Goal: Use online tool/utility: Utilize a website feature to perform a specific function

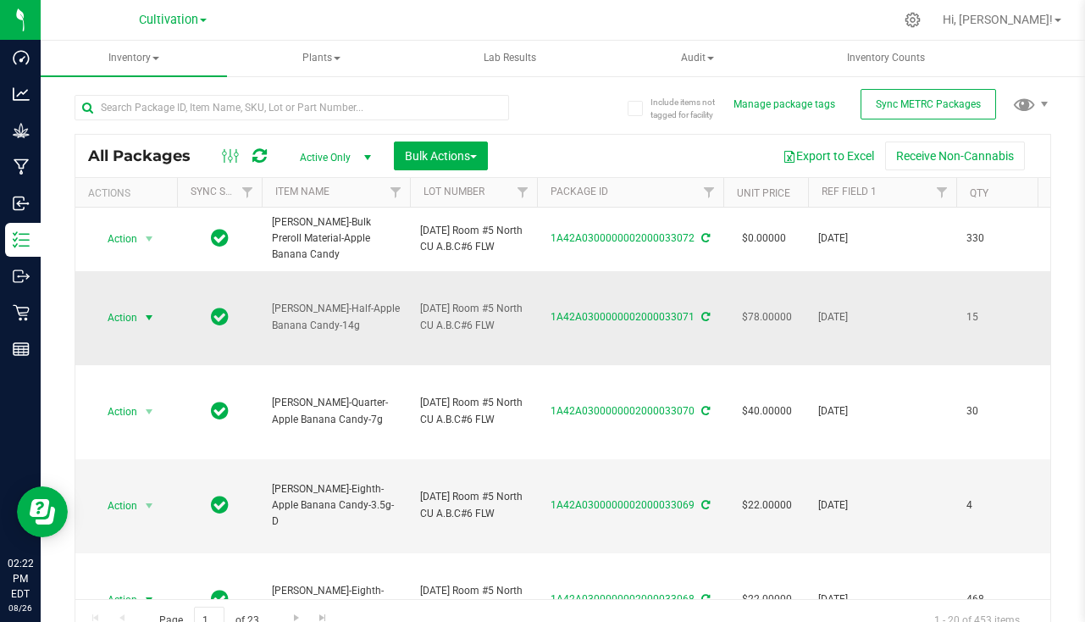
click at [143, 313] on span "select" at bounding box center [149, 318] width 14 height 14
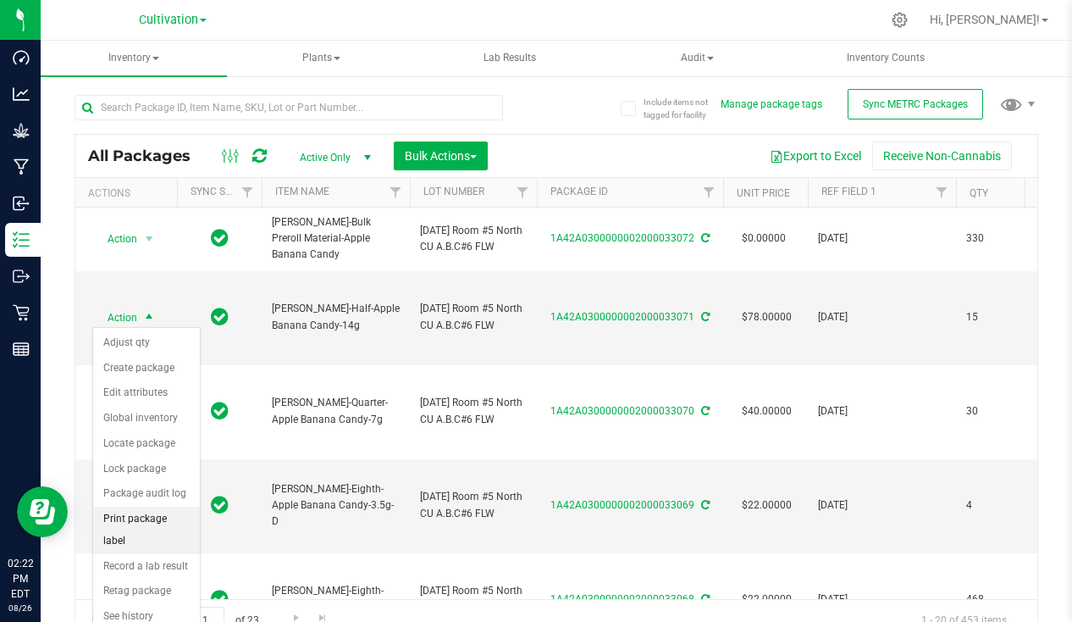
click at [160, 526] on li "Print package label" at bounding box center [146, 529] width 107 height 47
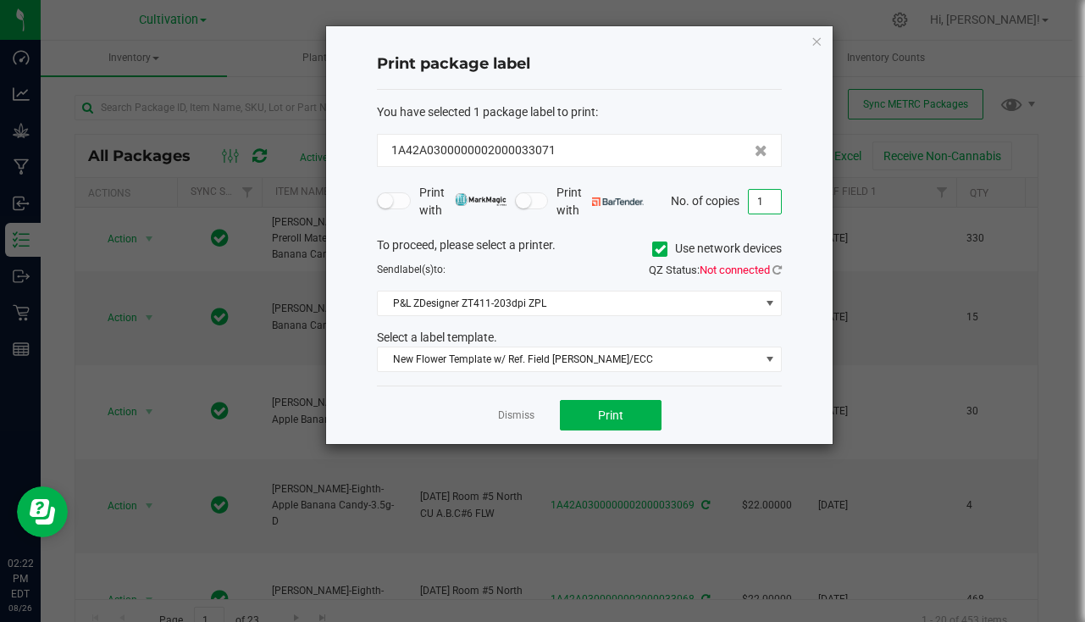
click at [765, 202] on input "1" at bounding box center [765, 202] width 32 height 24
type input "16"
click at [582, 422] on button "Print" at bounding box center [611, 415] width 102 height 30
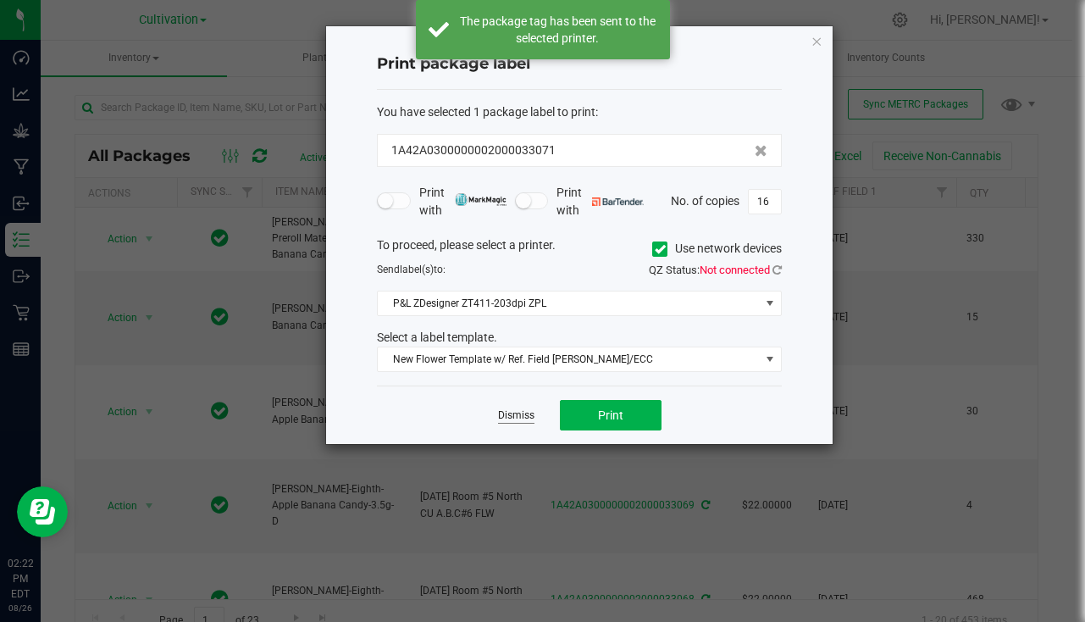
click at [517, 412] on link "Dismiss" at bounding box center [516, 415] width 36 height 14
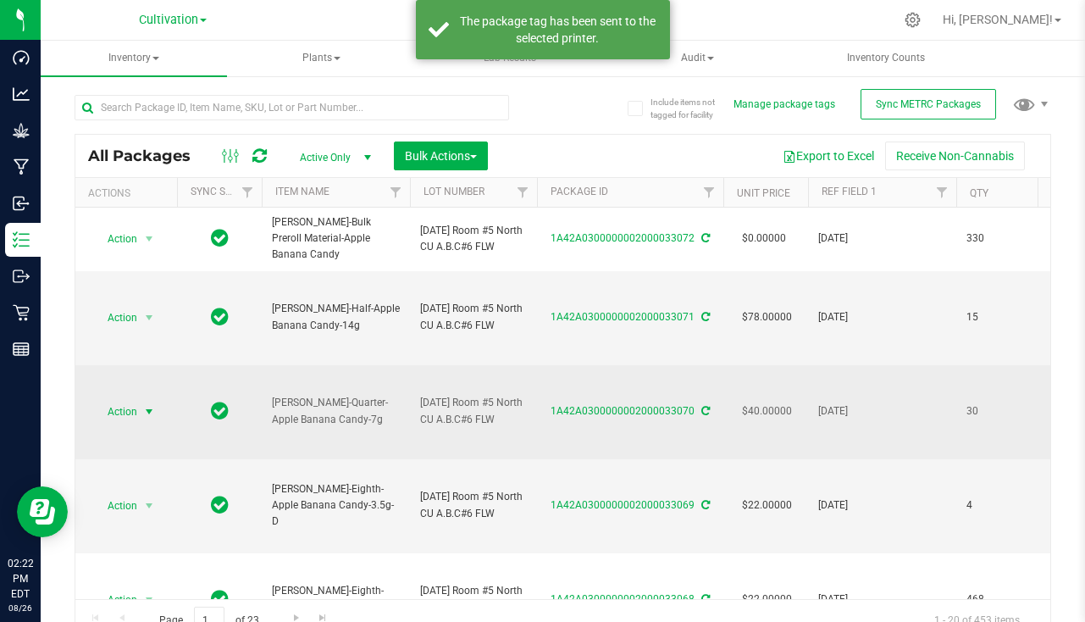
click at [156, 405] on span "select" at bounding box center [149, 412] width 14 height 14
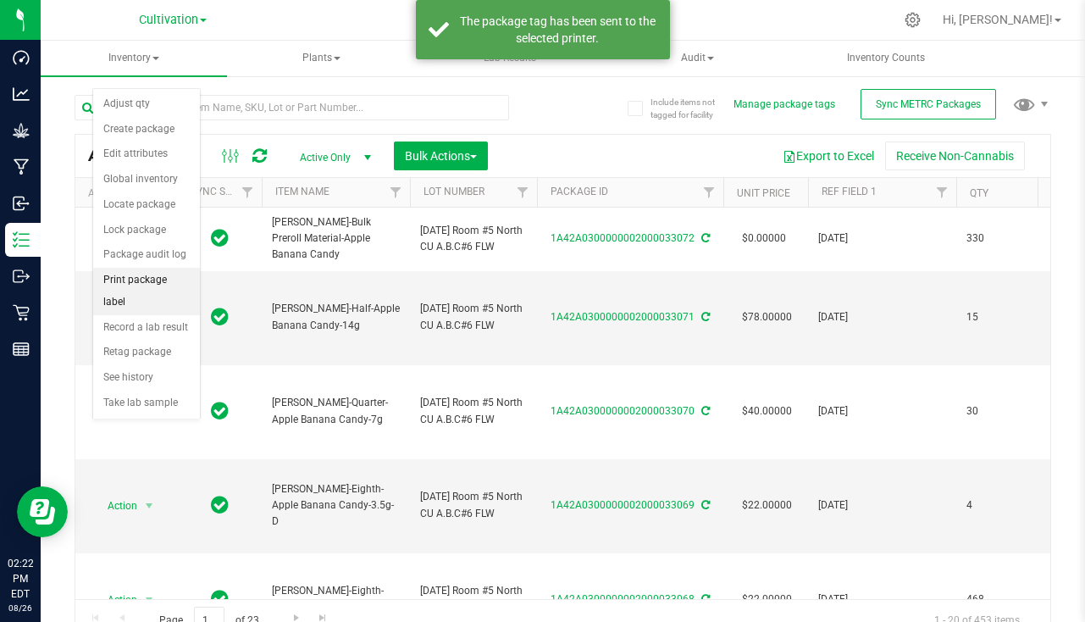
click at [153, 289] on li "Print package label" at bounding box center [146, 291] width 107 height 47
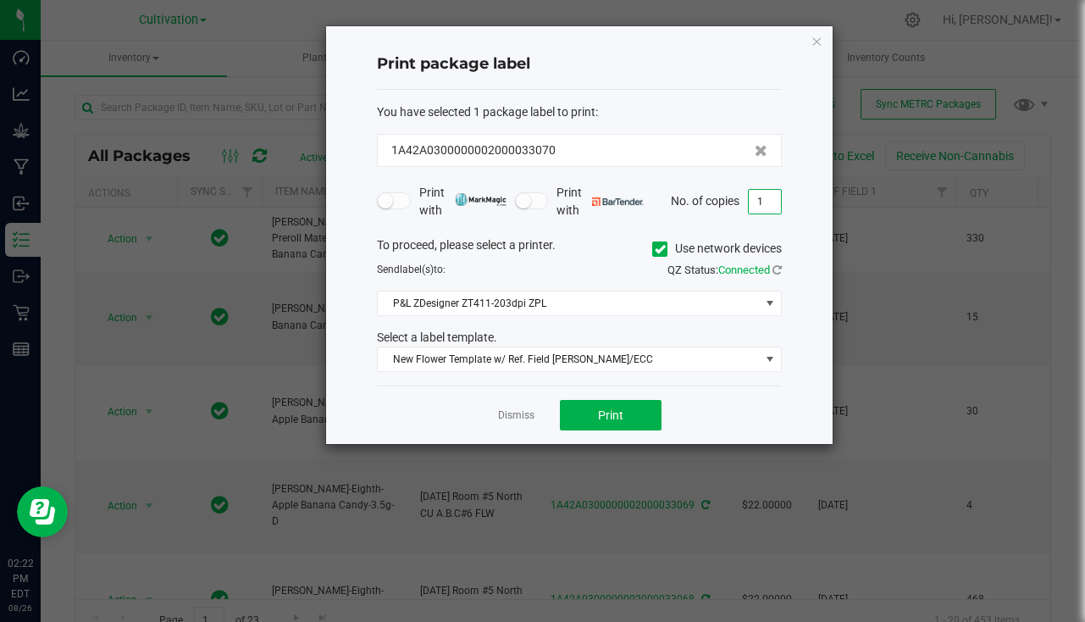
click at [769, 196] on input "1" at bounding box center [765, 202] width 32 height 24
type input "31"
click at [598, 419] on span "Print" at bounding box center [610, 415] width 25 height 14
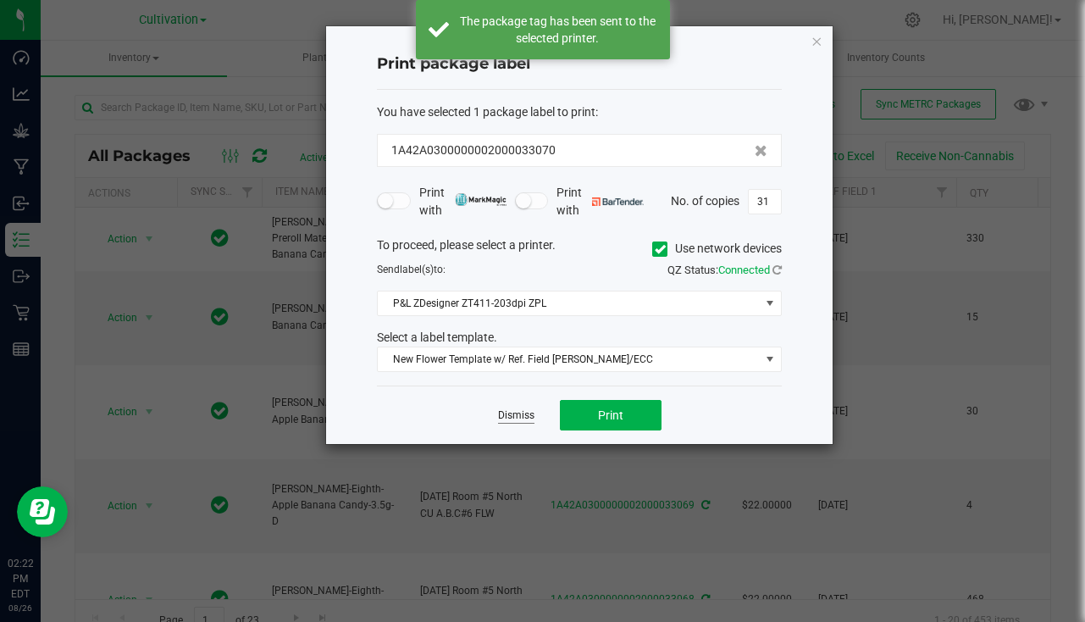
click at [519, 418] on link "Dismiss" at bounding box center [516, 415] width 36 height 14
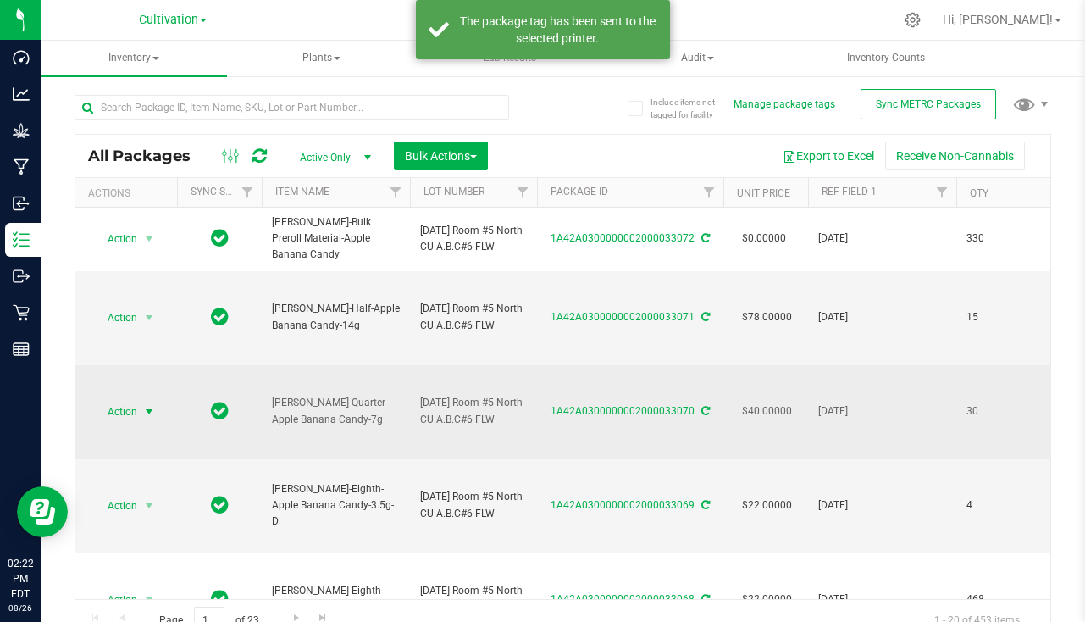
scroll to position [85, 0]
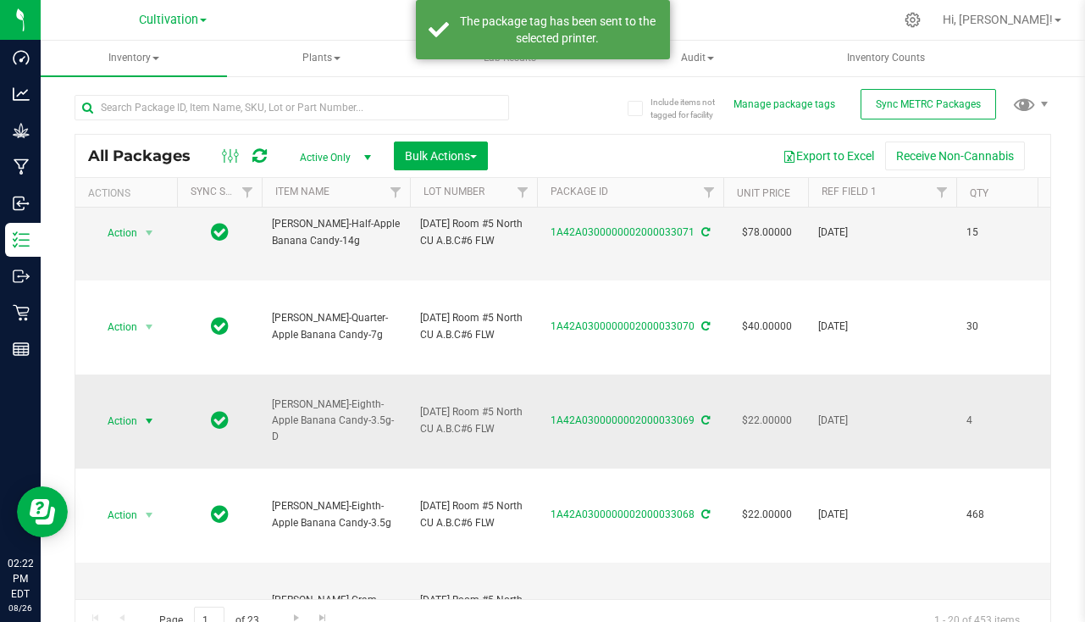
click at [151, 416] on span "select" at bounding box center [149, 421] width 14 height 14
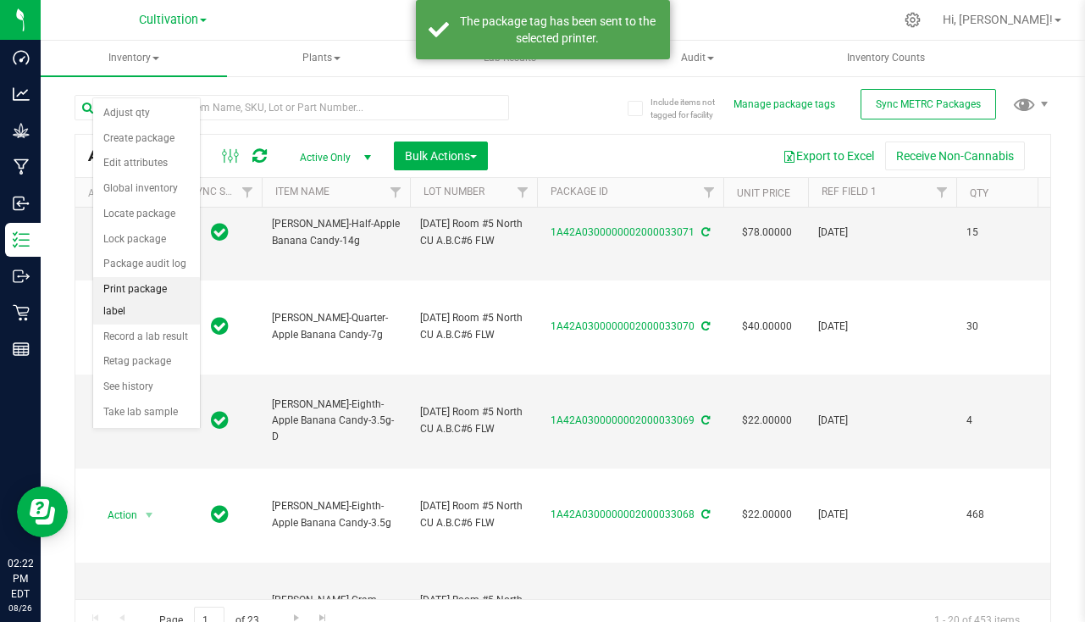
click at [121, 284] on li "Print package label" at bounding box center [146, 300] width 107 height 47
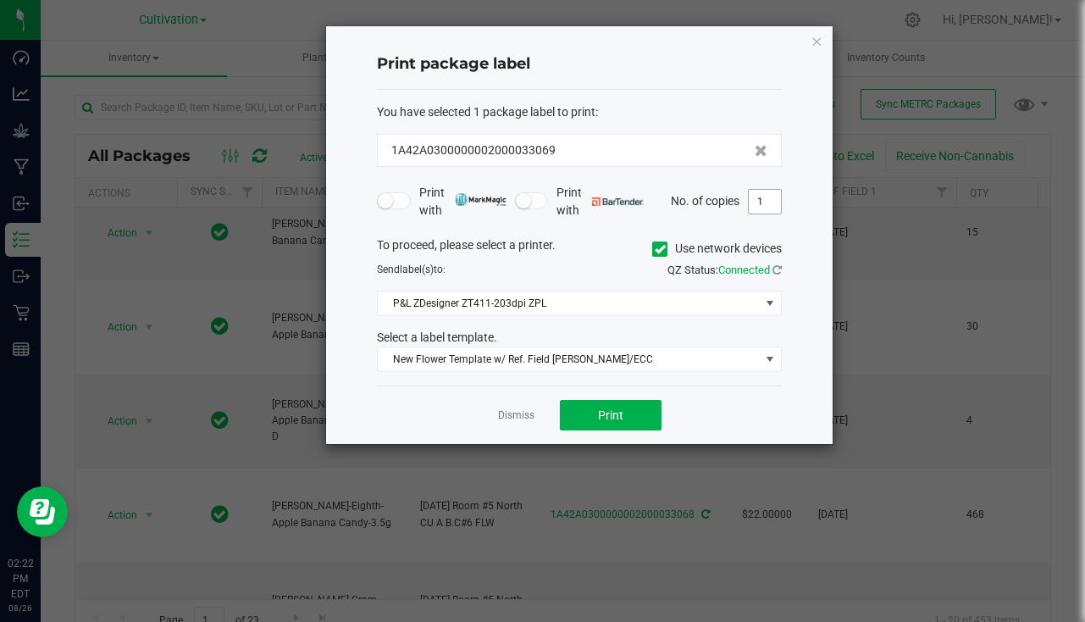
click at [770, 204] on input "1" at bounding box center [765, 202] width 32 height 24
type input "5"
click at [644, 419] on button "Print" at bounding box center [611, 415] width 102 height 30
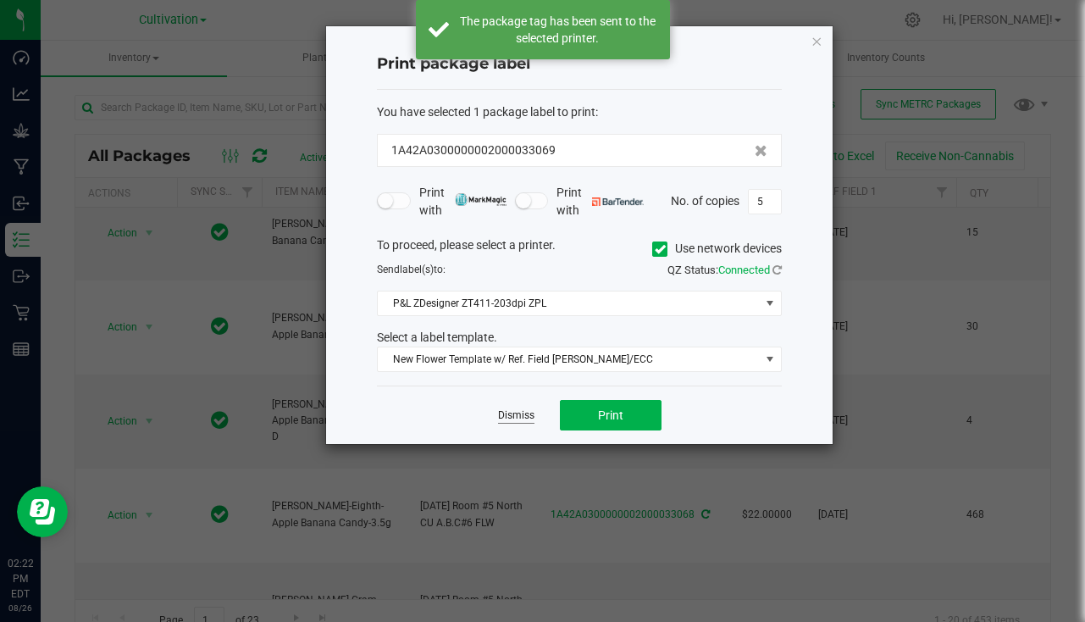
click at [526, 415] on link "Dismiss" at bounding box center [516, 415] width 36 height 14
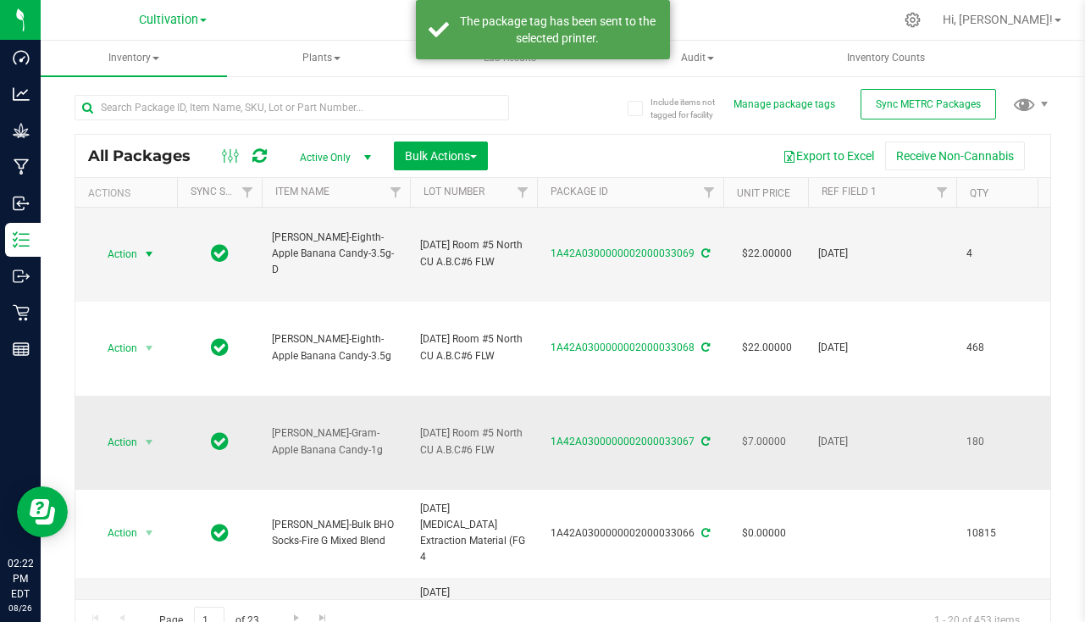
scroll to position [254, 0]
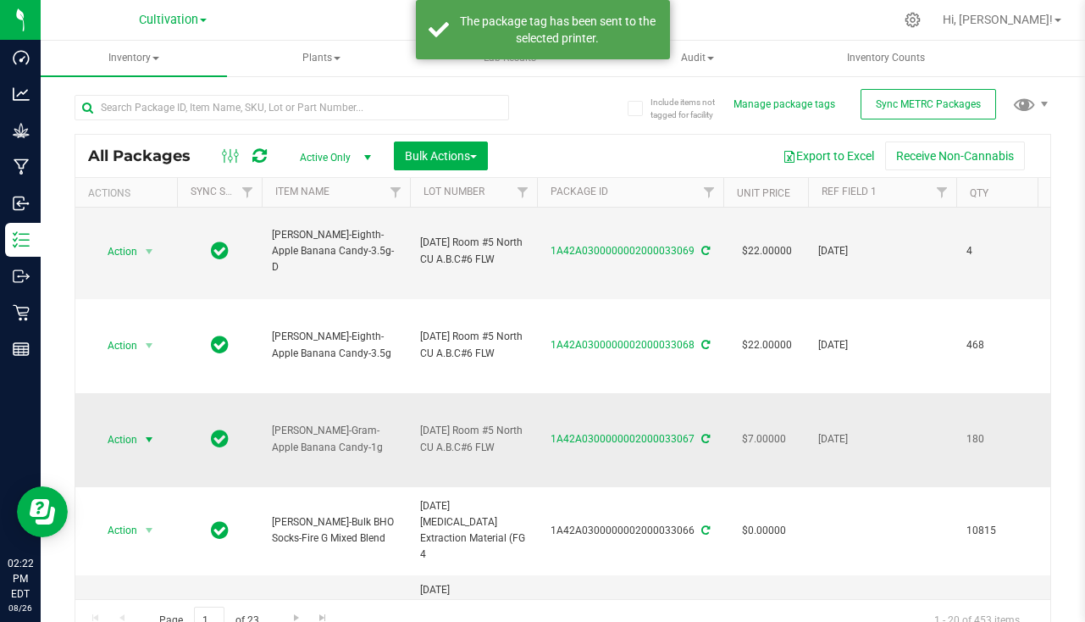
click at [156, 437] on span "select" at bounding box center [149, 440] width 14 height 14
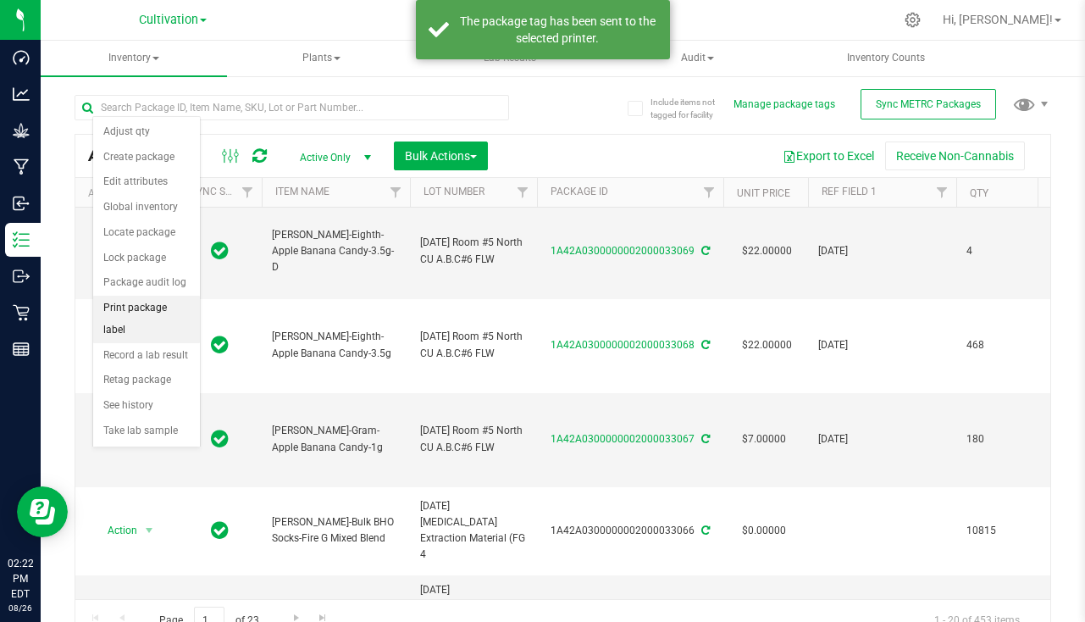
click at [156, 301] on li "Print package label" at bounding box center [146, 319] width 107 height 47
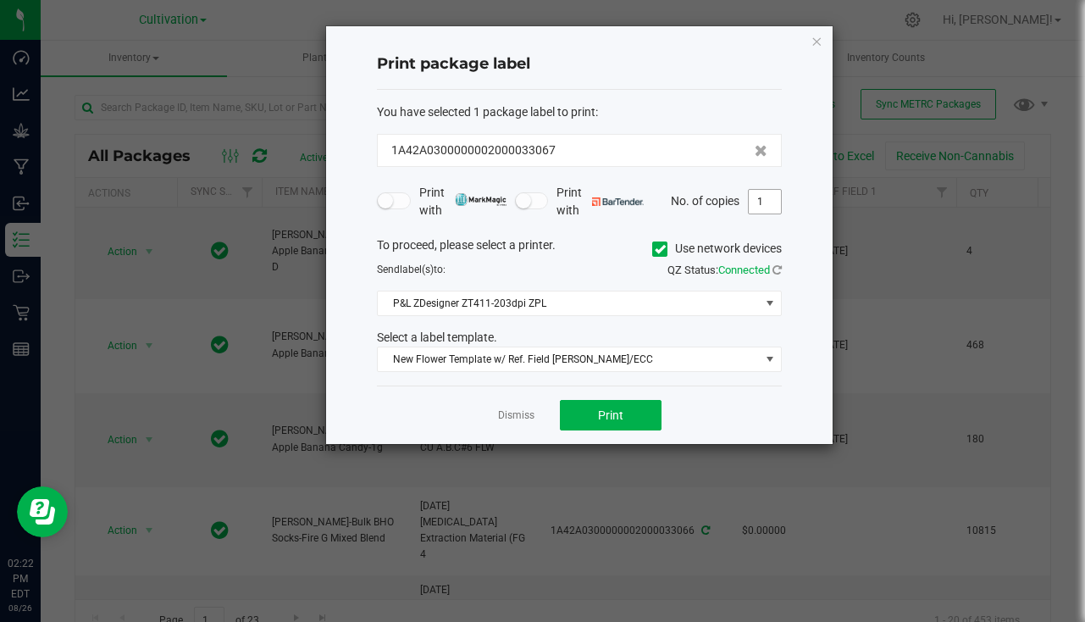
click at [766, 198] on input "1" at bounding box center [765, 202] width 32 height 24
type input "181"
click at [604, 409] on span "Print" at bounding box center [610, 415] width 25 height 14
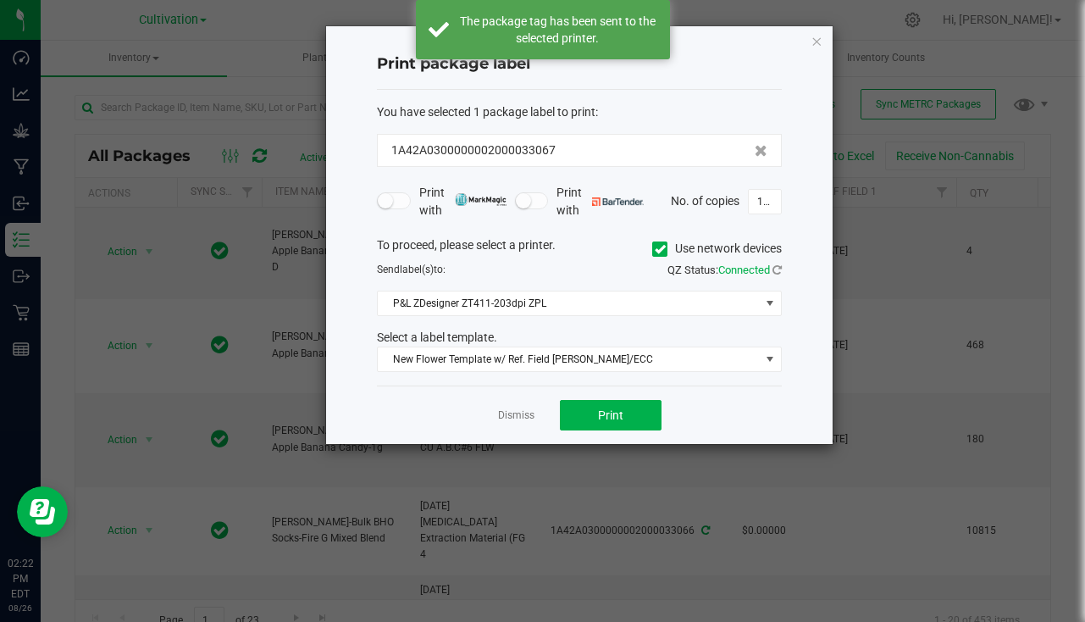
click at [524, 414] on link "Dismiss" at bounding box center [516, 415] width 36 height 14
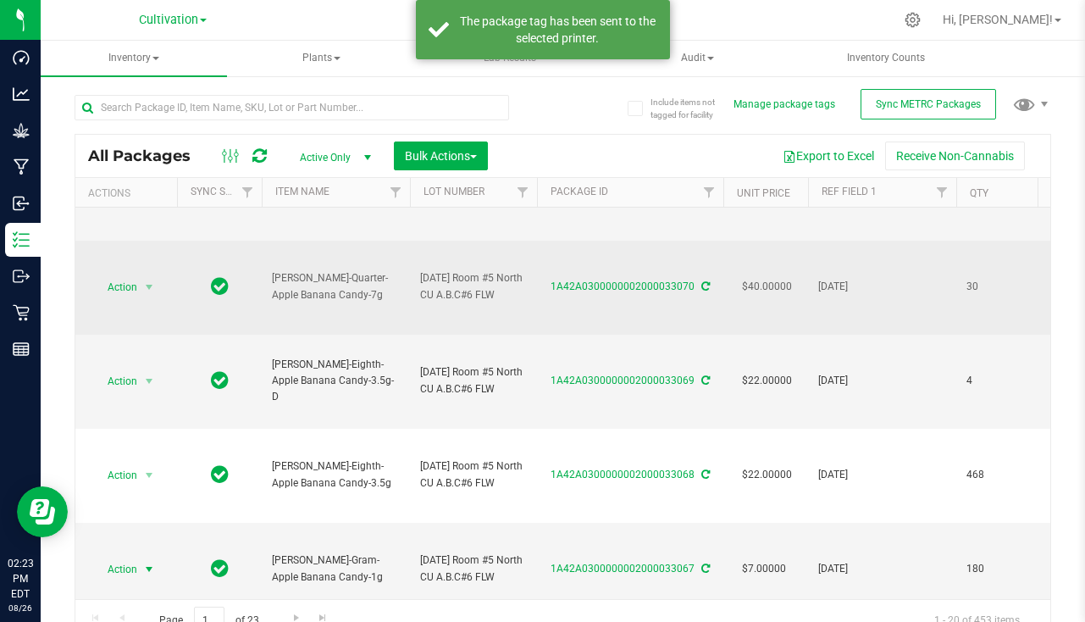
scroll to position [0, 0]
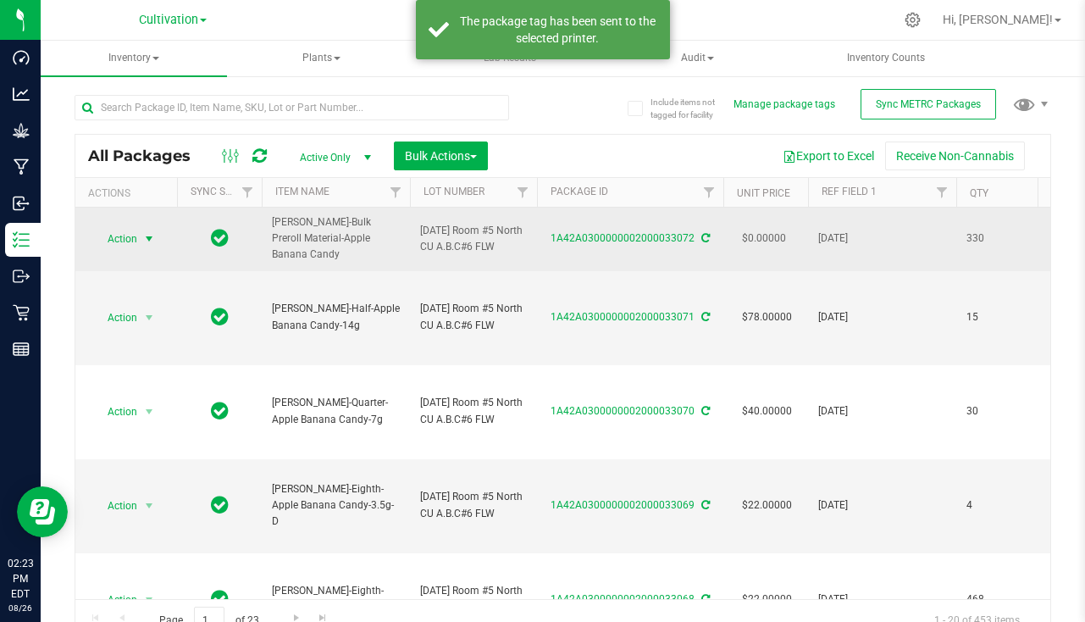
click at [141, 227] on span "select" at bounding box center [149, 239] width 21 height 24
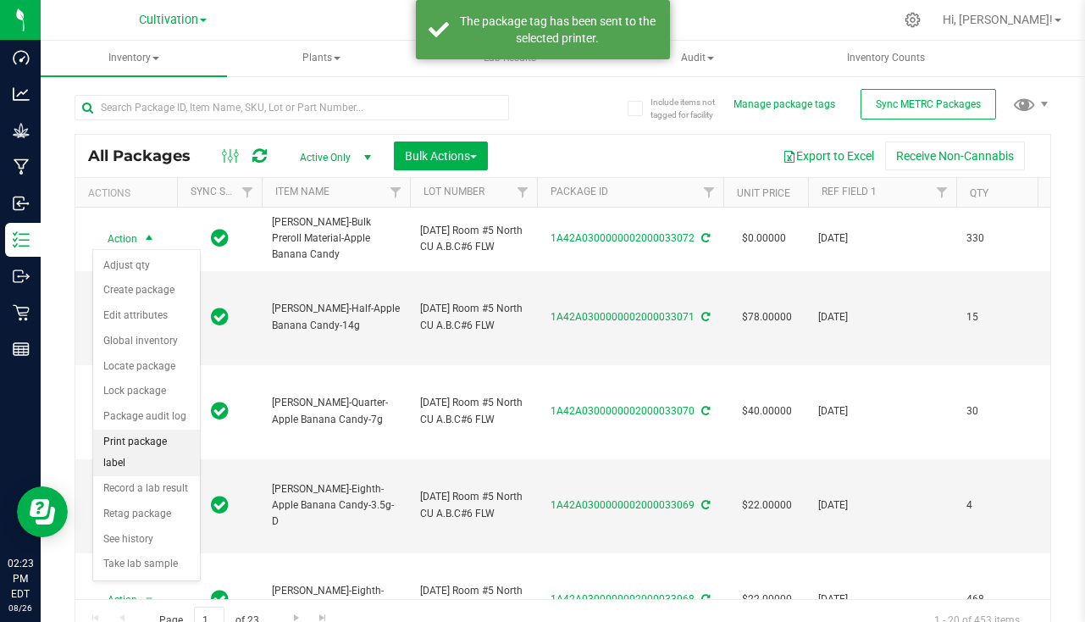
click at [135, 452] on li "Print package label" at bounding box center [146, 452] width 107 height 47
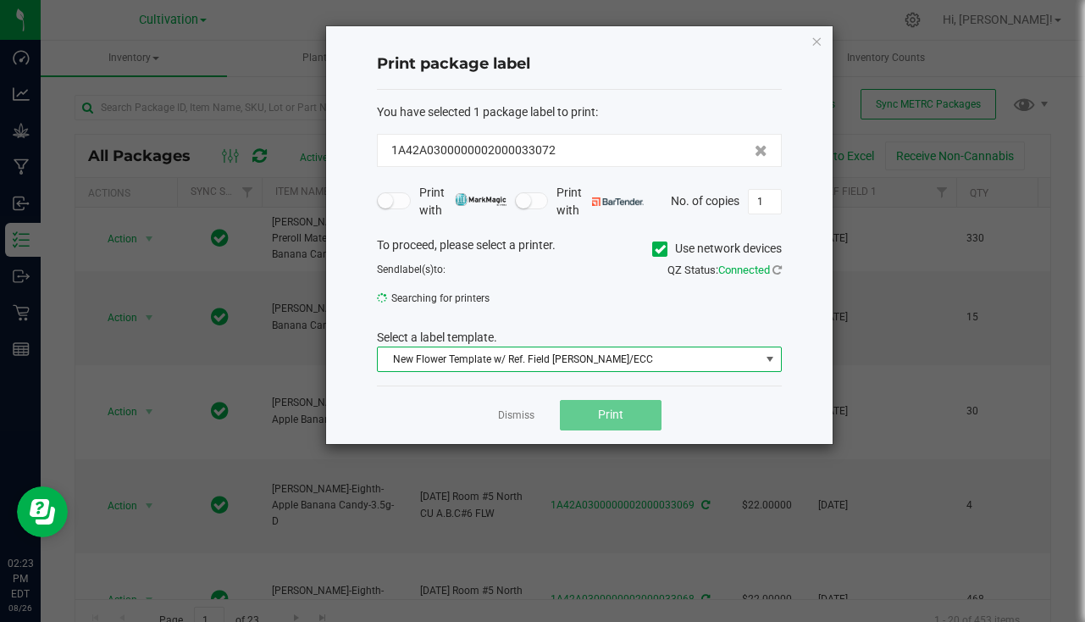
click at [506, 360] on span "New Flower Template w/ Ref. Field [PERSON_NAME]/ECC" at bounding box center [569, 359] width 382 height 24
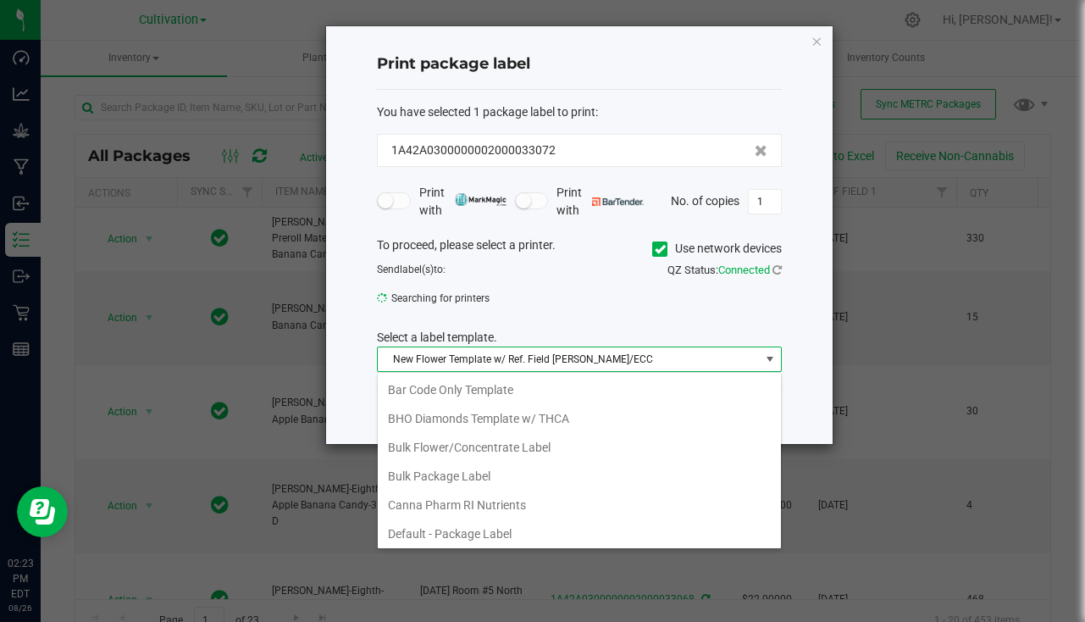
click at [487, 475] on li "Bulk Package Label" at bounding box center [579, 476] width 403 height 29
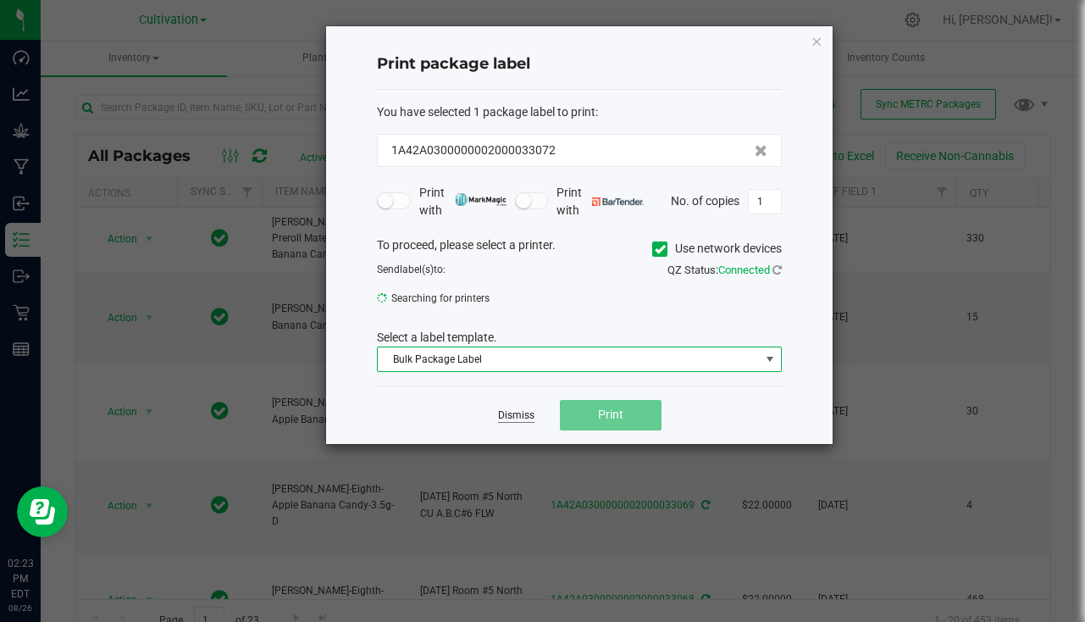
click at [521, 414] on link "Dismiss" at bounding box center [516, 415] width 36 height 14
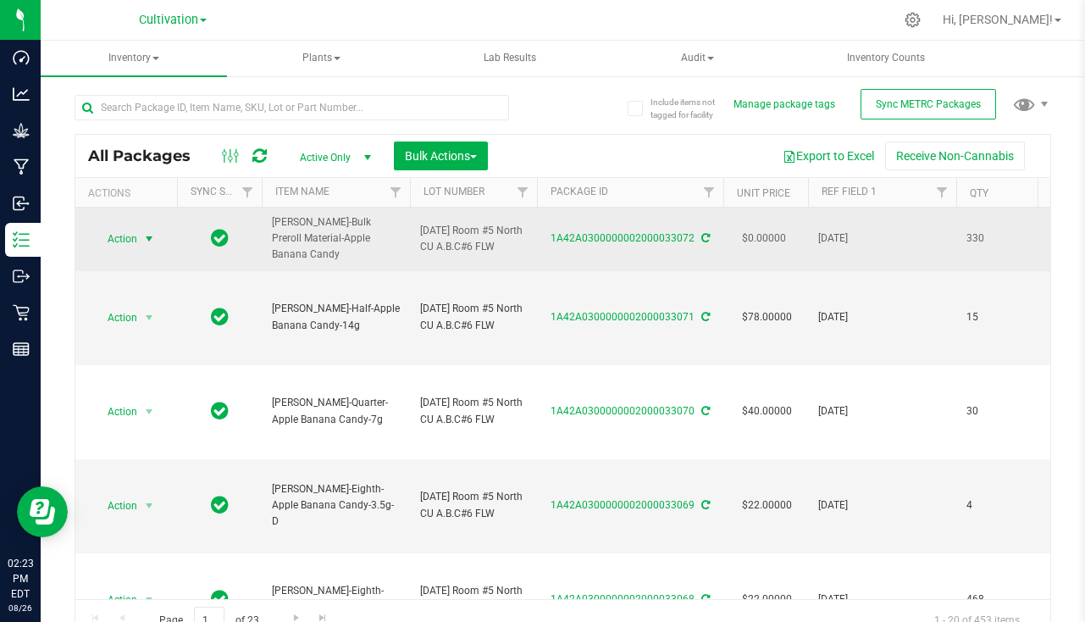
click at [141, 241] on span "select" at bounding box center [149, 239] width 21 height 24
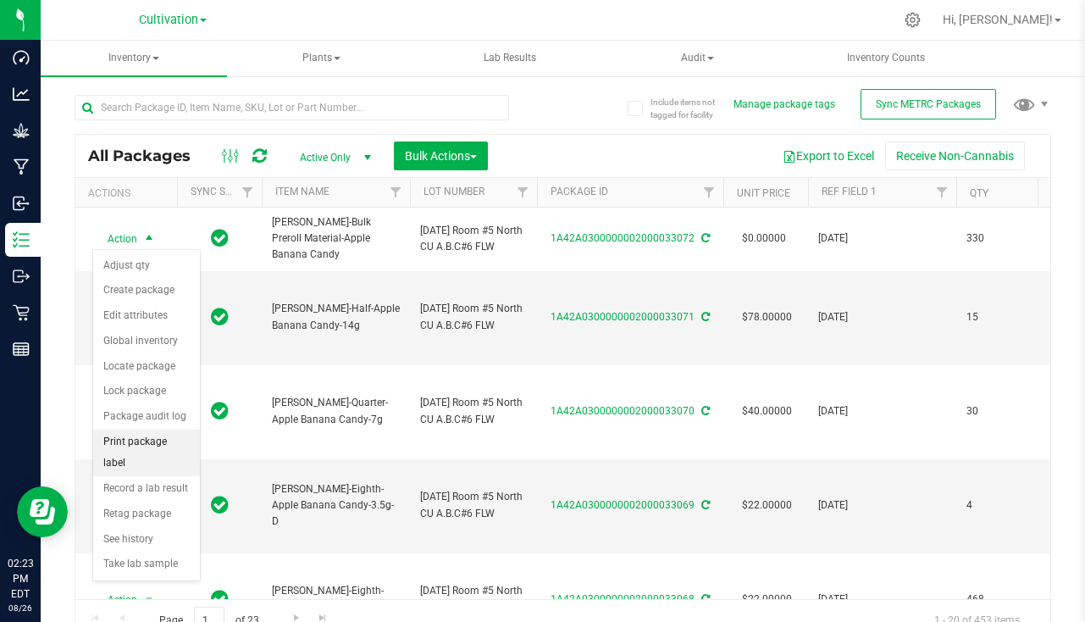
click at [146, 438] on li "Print package label" at bounding box center [146, 452] width 107 height 47
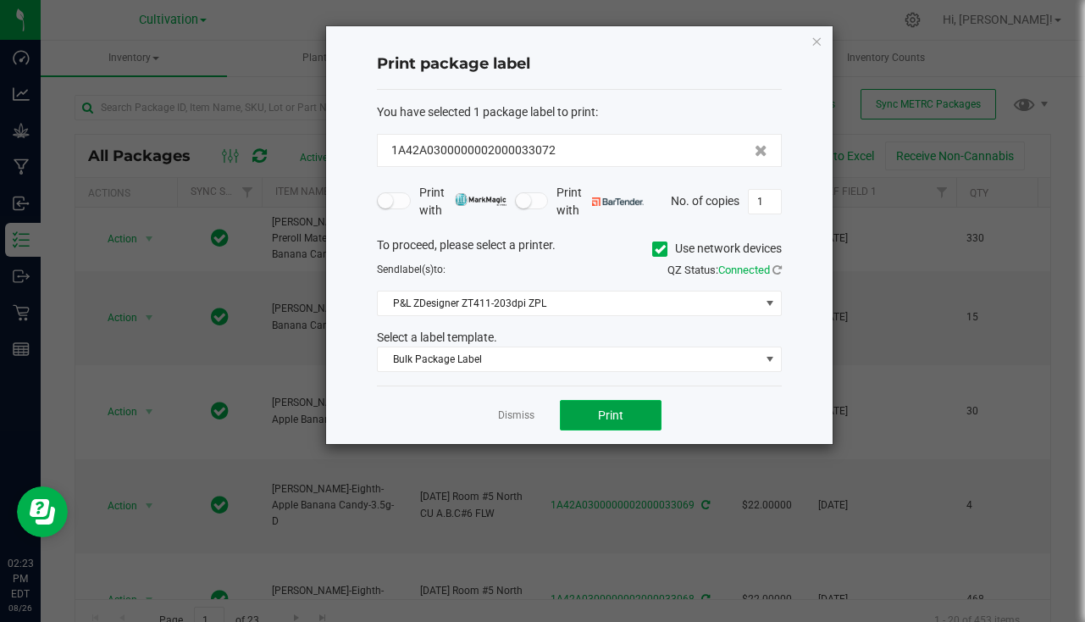
click at [608, 417] on span "Print" at bounding box center [610, 415] width 25 height 14
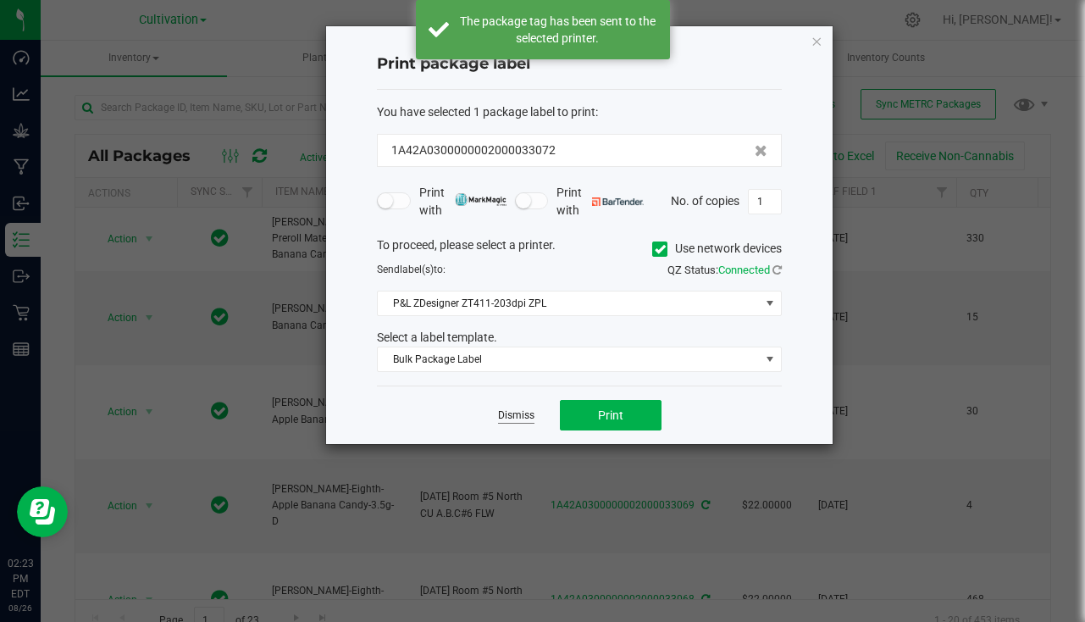
click at [501, 421] on link "Dismiss" at bounding box center [516, 415] width 36 height 14
